Goal: Find specific page/section: Locate a particular part of the current website

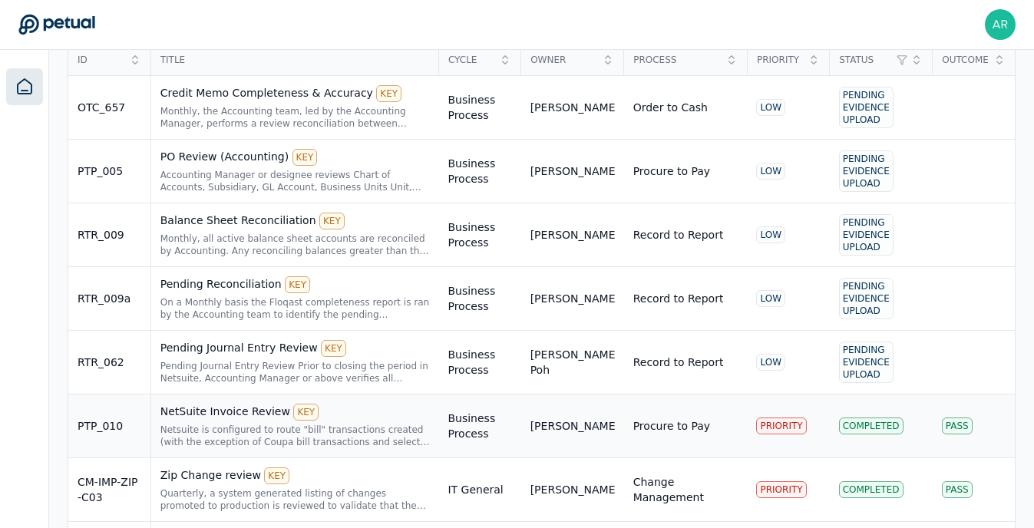
scroll to position [392, 0]
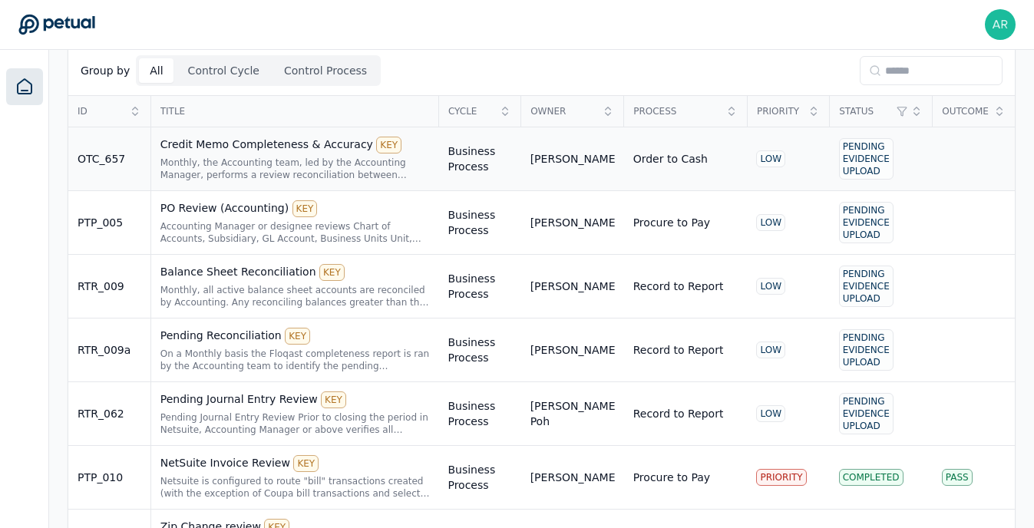
click at [265, 144] on div "Credit Memo Completeness & Accuracy KEY" at bounding box center [294, 145] width 269 height 17
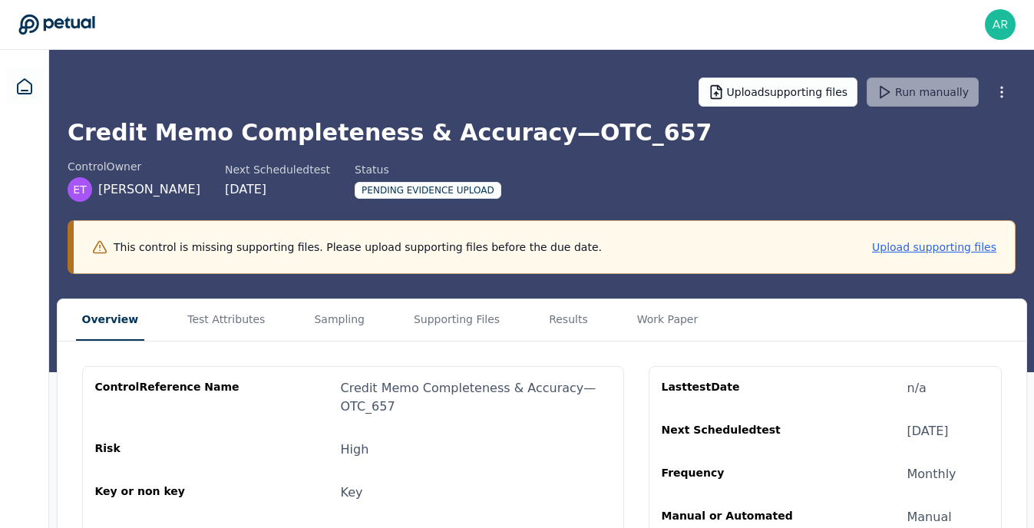
click at [712, 318] on div "Overview Test Attributes Sampling Supporting Files Results Work Paper" at bounding box center [542, 320] width 968 height 42
click at [31, 78] on icon at bounding box center [24, 86] width 18 height 18
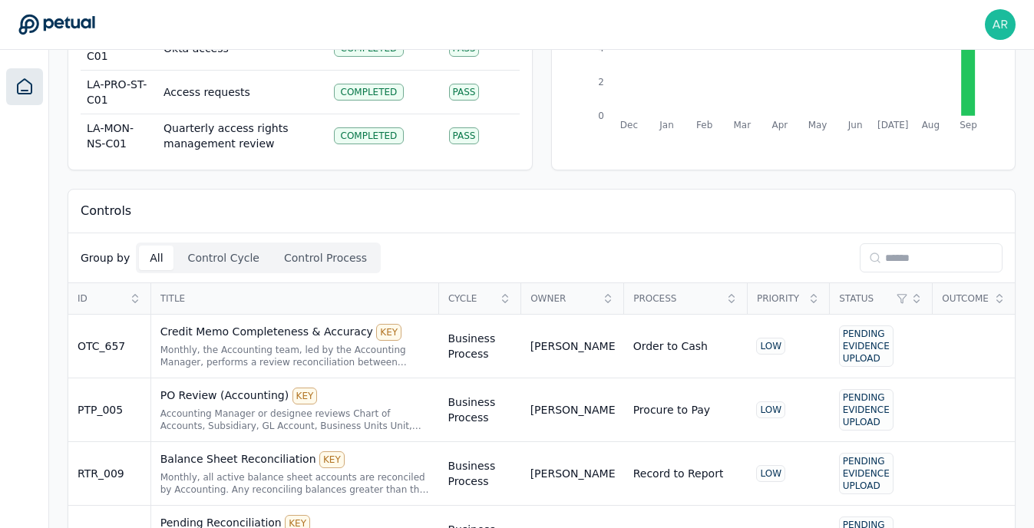
scroll to position [223, 0]
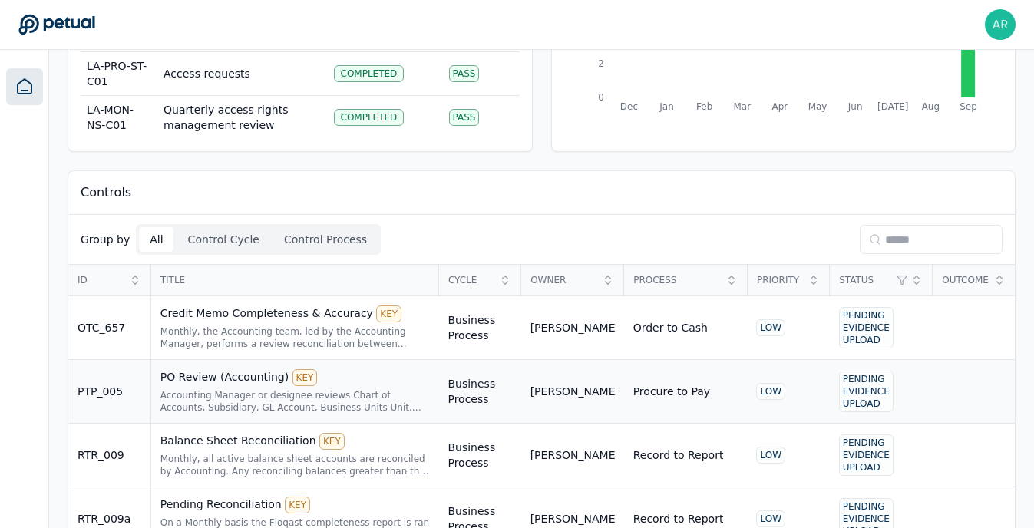
click at [216, 395] on div "Accounting Manager or designee reviews Chart of Accounts, Subsidiary, GL Accoun…" at bounding box center [294, 401] width 269 height 25
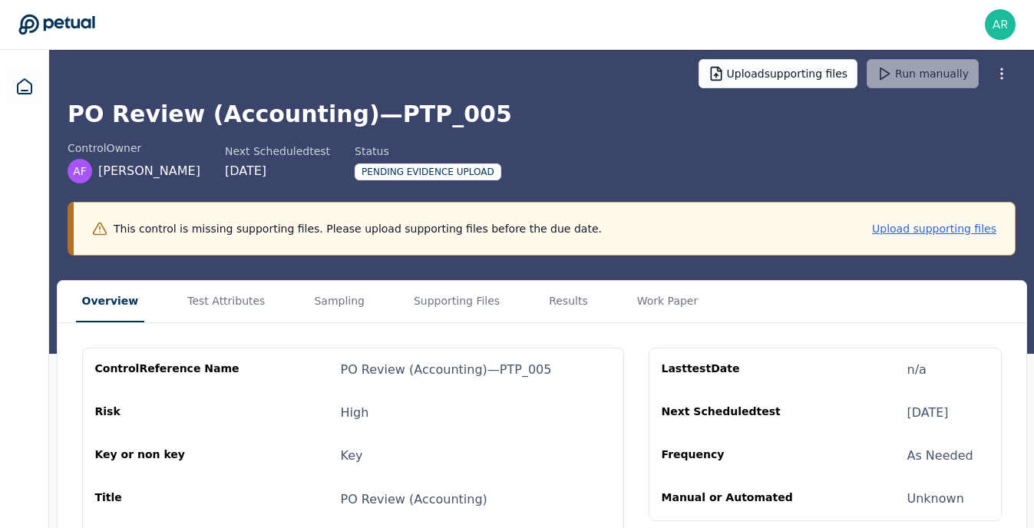
scroll to position [15, 0]
